Goal: Contribute content: Contribute content

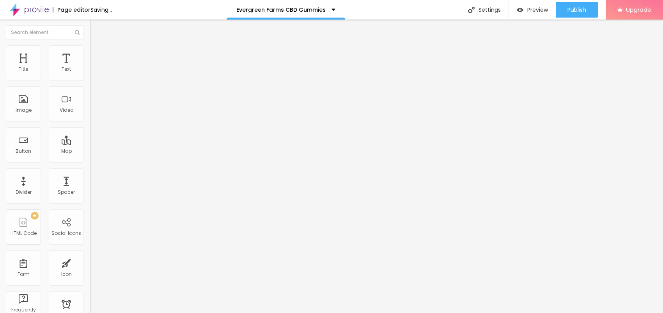
click at [90, 67] on span "Add image" at bounding box center [106, 63] width 32 height 7
drag, startPoint x: 83, startPoint y: 118, endPoint x: 344, endPoint y: 193, distance: 271.9
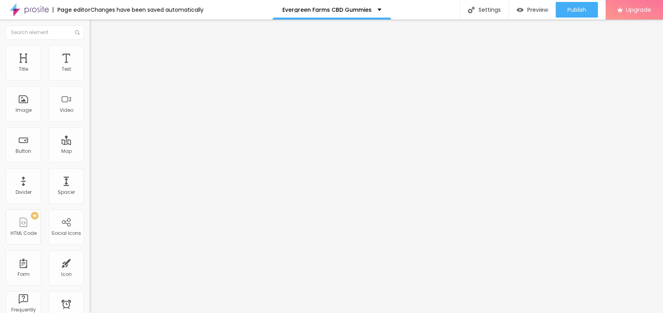
drag, startPoint x: 36, startPoint y: 57, endPoint x: 47, endPoint y: 59, distance: 11.1
click at [90, 57] on ul "Content Style Advanced" at bounding box center [135, 48] width 90 height 23
click at [97, 54] on span "Style" at bounding box center [102, 50] width 11 height 7
type input "95"
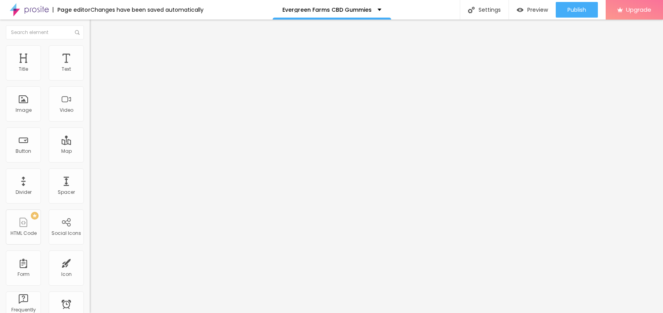
type input "95"
type input "90"
type input "85"
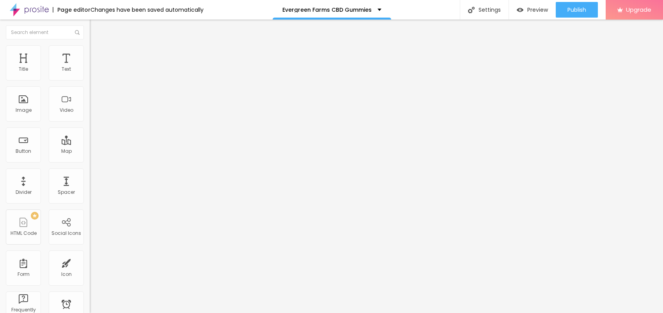
type input "80"
type input "75"
type input "70"
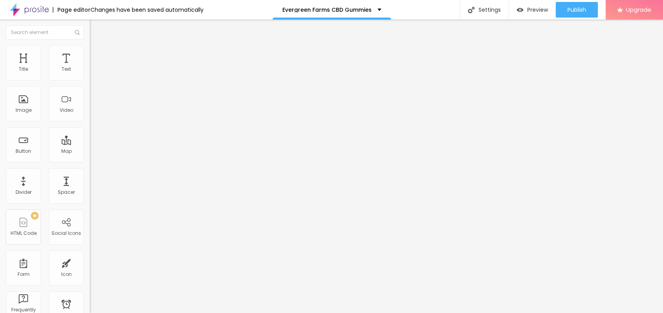
type input "70"
type input "65"
type input "60"
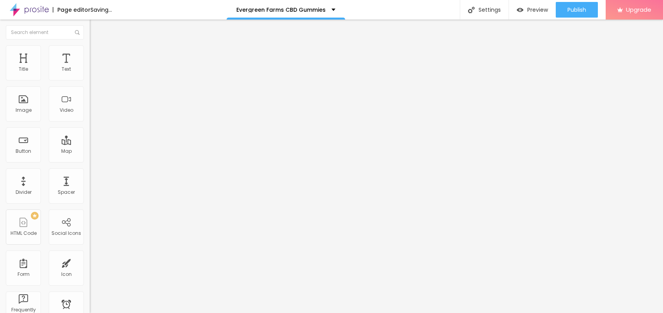
type input "55"
type input "50"
drag, startPoint x: 80, startPoint y: 85, endPoint x: 41, endPoint y: 84, distance: 39.4
type input "50"
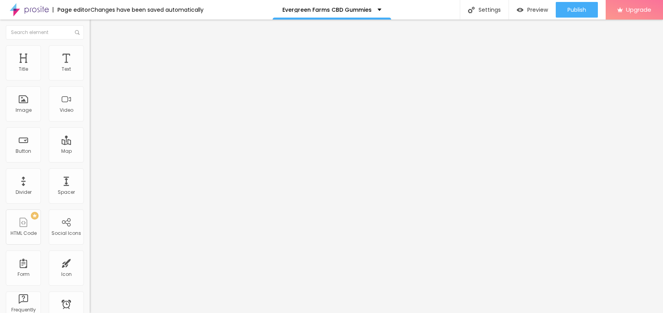
click at [90, 80] on input "range" at bounding box center [115, 77] width 50 height 6
click at [97, 46] on span "Content" at bounding box center [106, 42] width 19 height 7
click at [90, 79] on input "text" at bounding box center [137, 75] width 94 height 8
paste input "Evergreen Farms CBD Gummies"
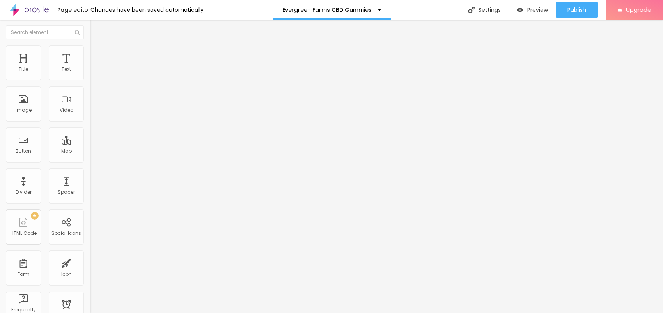
type input "Evergreen Farms CBD Gummies"
drag, startPoint x: 42, startPoint y: 206, endPoint x: 0, endPoint y: 220, distance: 44.7
click at [90, 178] on div "Change image Image description (Alt) Evergreen Farms CBD Gummies Align Aspect R…" at bounding box center [135, 119] width 90 height 117
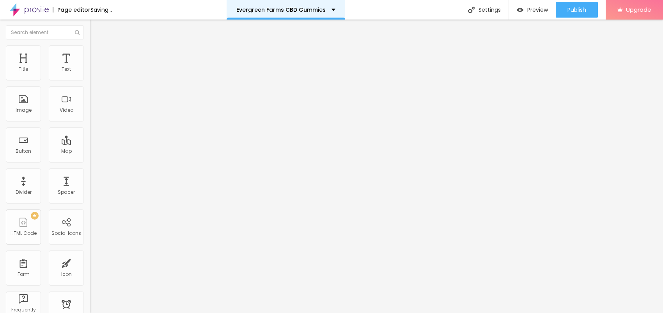
paste input "[URL][DOMAIN_NAME]"
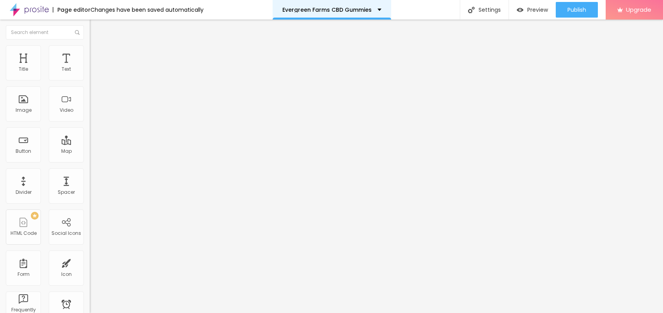
scroll to position [0, 81]
type input "[URL][DOMAIN_NAME]"
drag, startPoint x: 50, startPoint y: 164, endPoint x: 0, endPoint y: 168, distance: 49.7
click at [90, 168] on div "Text Click me Align Size Default Small Default Big Link URL https:// Open in ne…" at bounding box center [135, 118] width 90 height 114
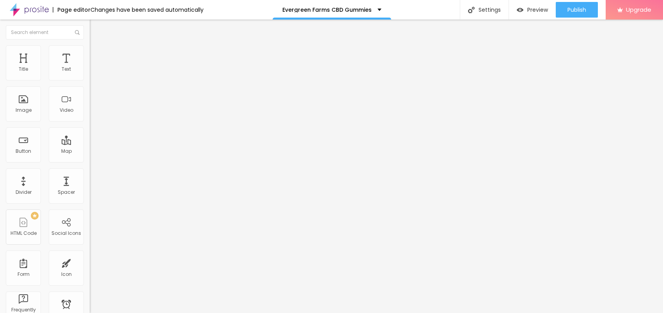
drag, startPoint x: 56, startPoint y: 90, endPoint x: 0, endPoint y: 87, distance: 55.9
click at [90, 87] on div "Text Click me Align Size Default Small Default Big Link URL Open in new tab" at bounding box center [135, 118] width 90 height 114
paste input "😍👇SHOP NOW😍👇"
type input "😍👇SHOP NOW😍👇"
click at [90, 161] on input "text" at bounding box center [137, 157] width 94 height 8
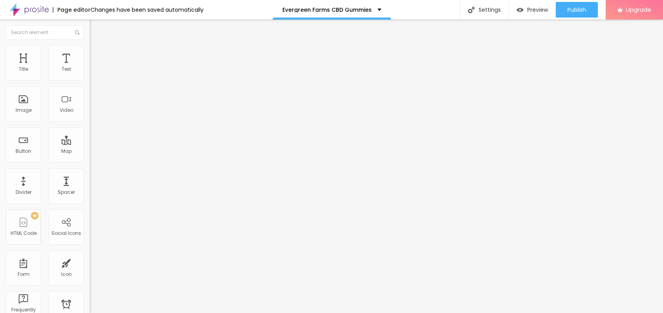
paste input "[URL][DOMAIN_NAME]"
type input "[URL][DOMAIN_NAME]"
click at [96, 26] on div "Edit Button" at bounding box center [117, 28] width 42 height 6
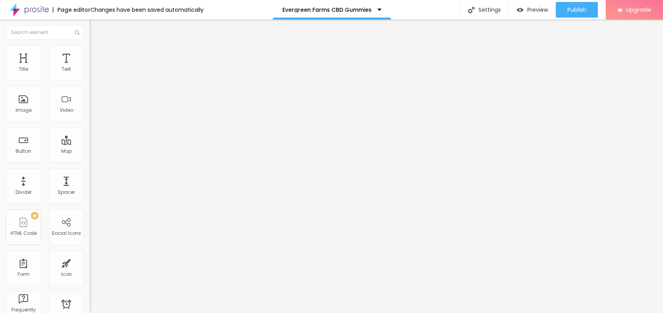
click at [90, 75] on button "button" at bounding box center [95, 71] width 11 height 8
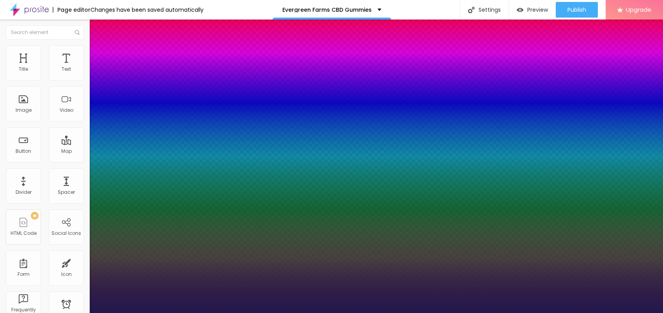
type input "1"
type input "21"
type input "1"
type input "19"
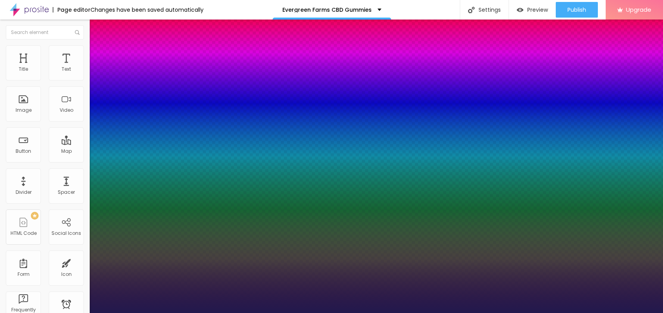
type input "19"
type input "1"
type input "20"
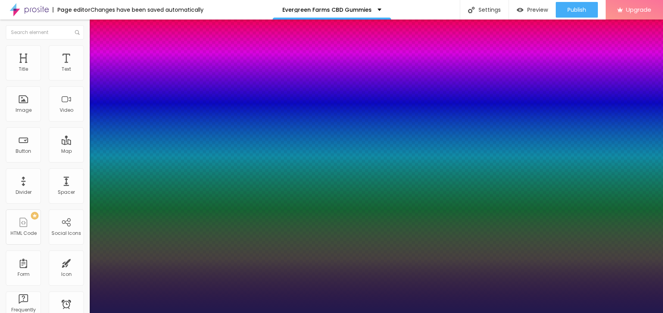
type input "1"
type input "22"
type input "1"
type input "22"
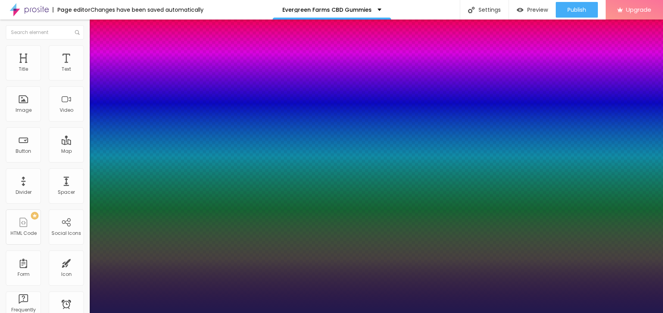
type input "1"
click at [299, 312] on div at bounding box center [331, 313] width 663 height 0
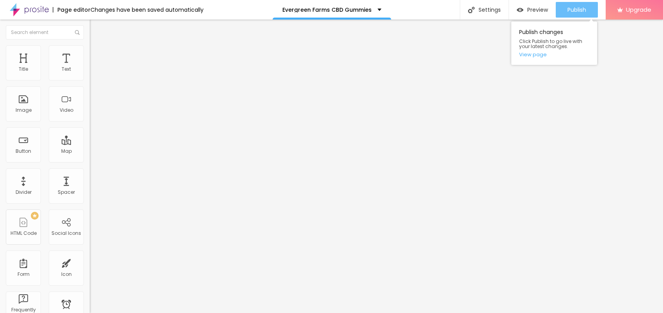
click at [577, 12] on span "Publish" at bounding box center [577, 10] width 19 height 6
click at [533, 53] on link "View page" at bounding box center [554, 54] width 70 height 5
